Goal: Transaction & Acquisition: Purchase product/service

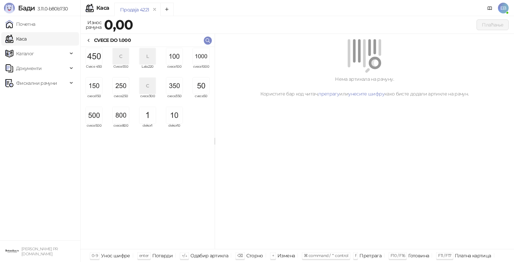
click at [206, 58] on img "grid" at bounding box center [201, 56] width 16 height 16
click at [204, 58] on img "grid" at bounding box center [201, 56] width 16 height 16
click at [203, 56] on img "grid" at bounding box center [201, 56] width 16 height 16
click at [203, 57] on img "grid" at bounding box center [201, 56] width 16 height 16
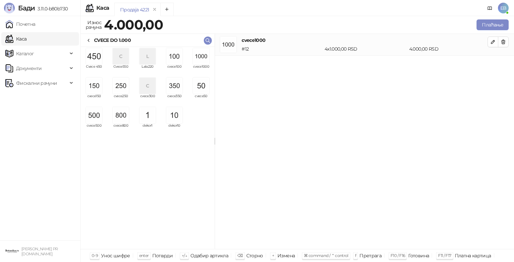
click at [202, 56] on img "grid" at bounding box center [201, 56] width 16 height 16
click at [203, 54] on img "grid" at bounding box center [201, 56] width 16 height 16
click at [200, 57] on img "grid" at bounding box center [201, 56] width 16 height 16
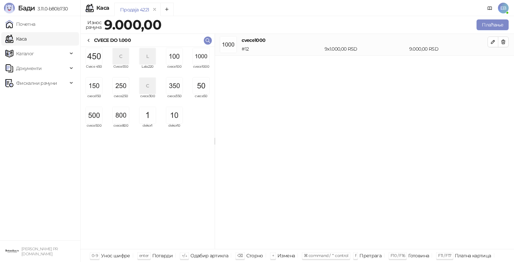
click at [100, 117] on img "grid" at bounding box center [94, 115] width 16 height 16
click at [173, 59] on img "grid" at bounding box center [174, 56] width 16 height 16
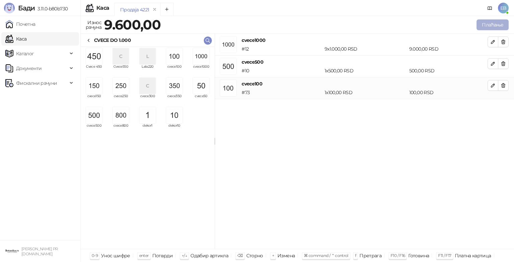
click at [487, 23] on button "Плаћање" at bounding box center [493, 24] width 32 height 11
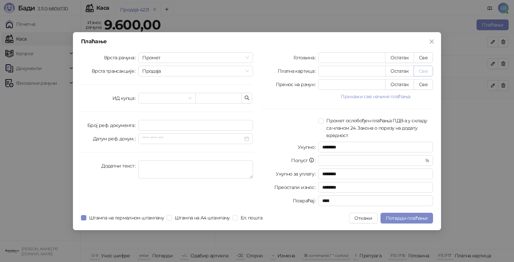
click at [424, 71] on button "Све" at bounding box center [423, 71] width 19 height 11
type input "****"
click at [411, 219] on span "Потврди плаћање" at bounding box center [407, 218] width 42 height 6
